Goal: Download file/media

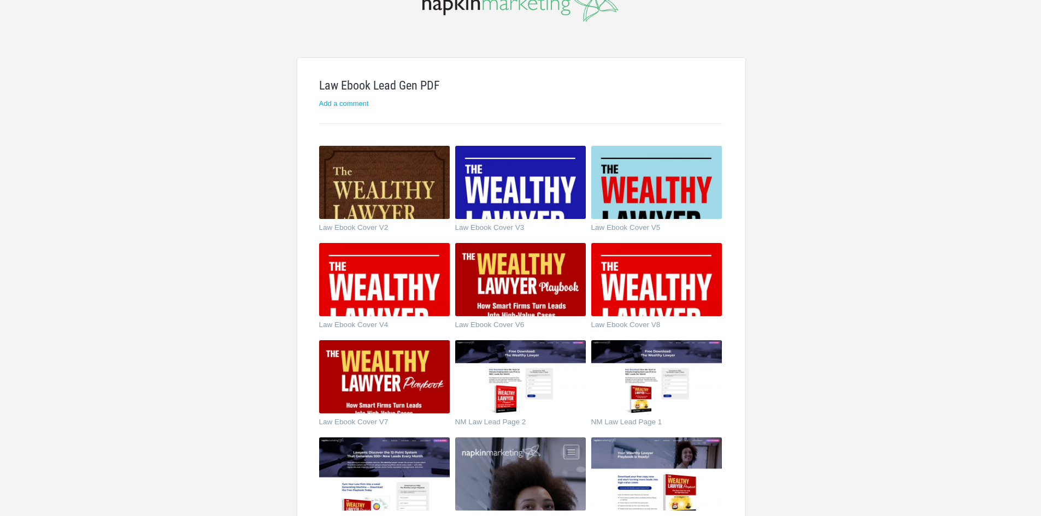
scroll to position [218, 0]
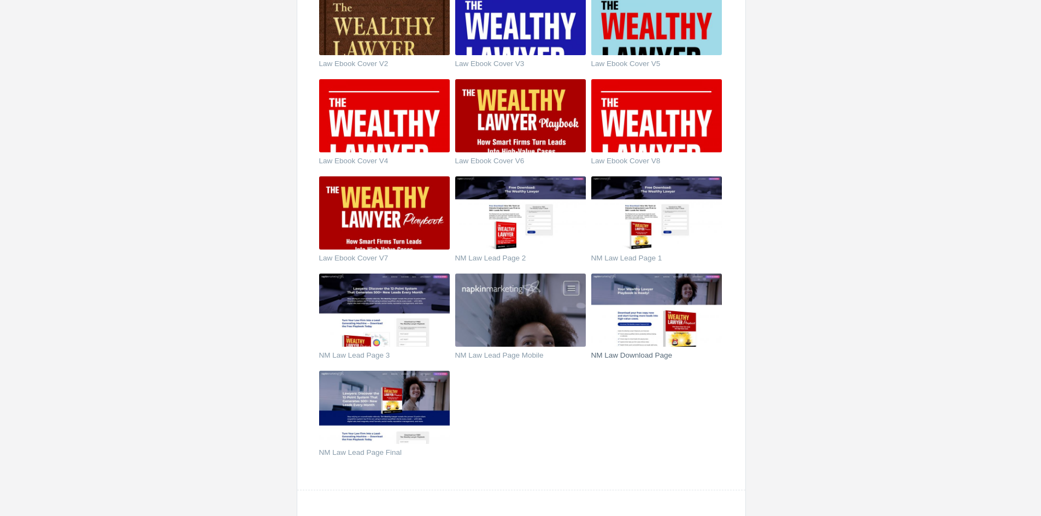
click at [635, 322] on img at bounding box center [656, 310] width 131 height 73
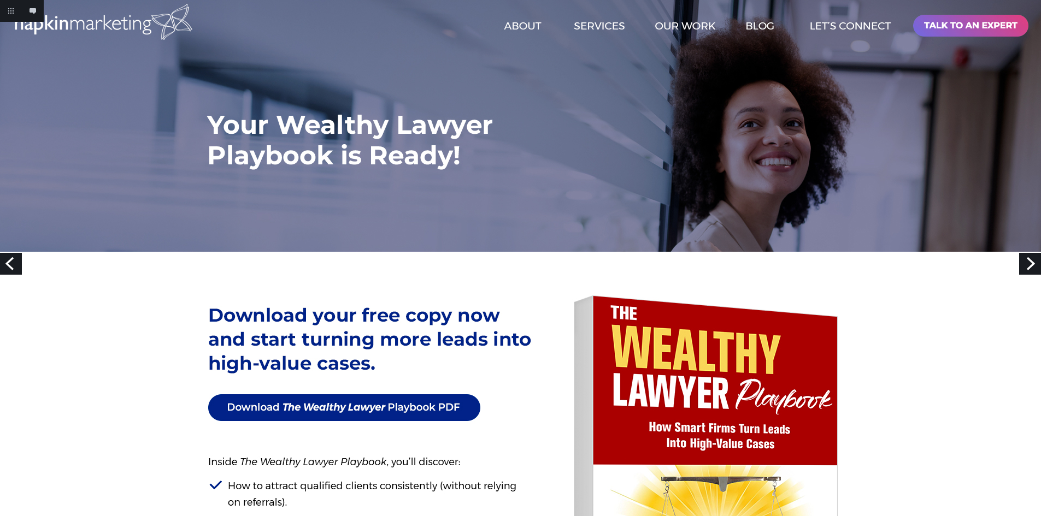
drag, startPoint x: 243, startPoint y: 139, endPoint x: 223, endPoint y: 320, distance: 181.4
